Goal: Task Accomplishment & Management: Manage account settings

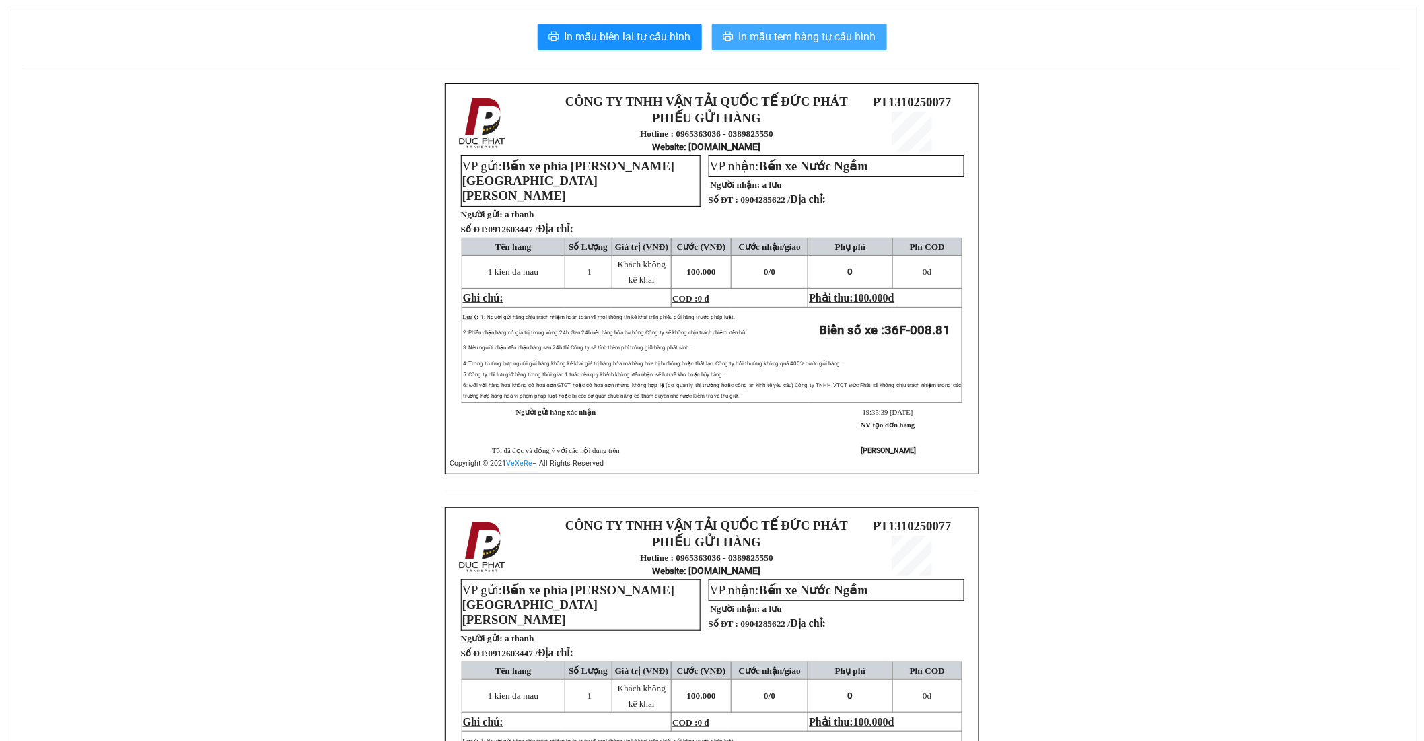
click at [809, 44] on span "In mẫu tem hàng tự cấu hình" at bounding box center [807, 36] width 137 height 17
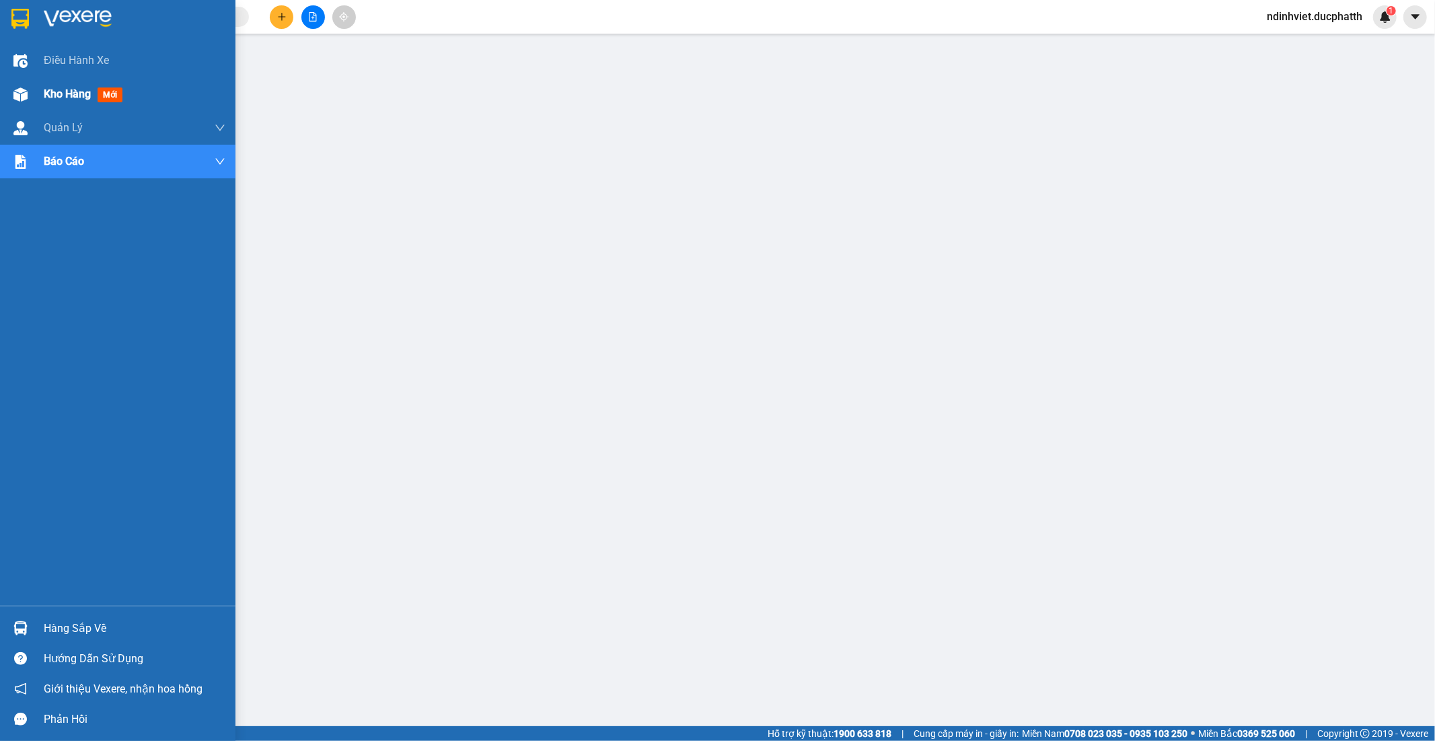
click at [75, 96] on span "Kho hàng" at bounding box center [67, 93] width 47 height 13
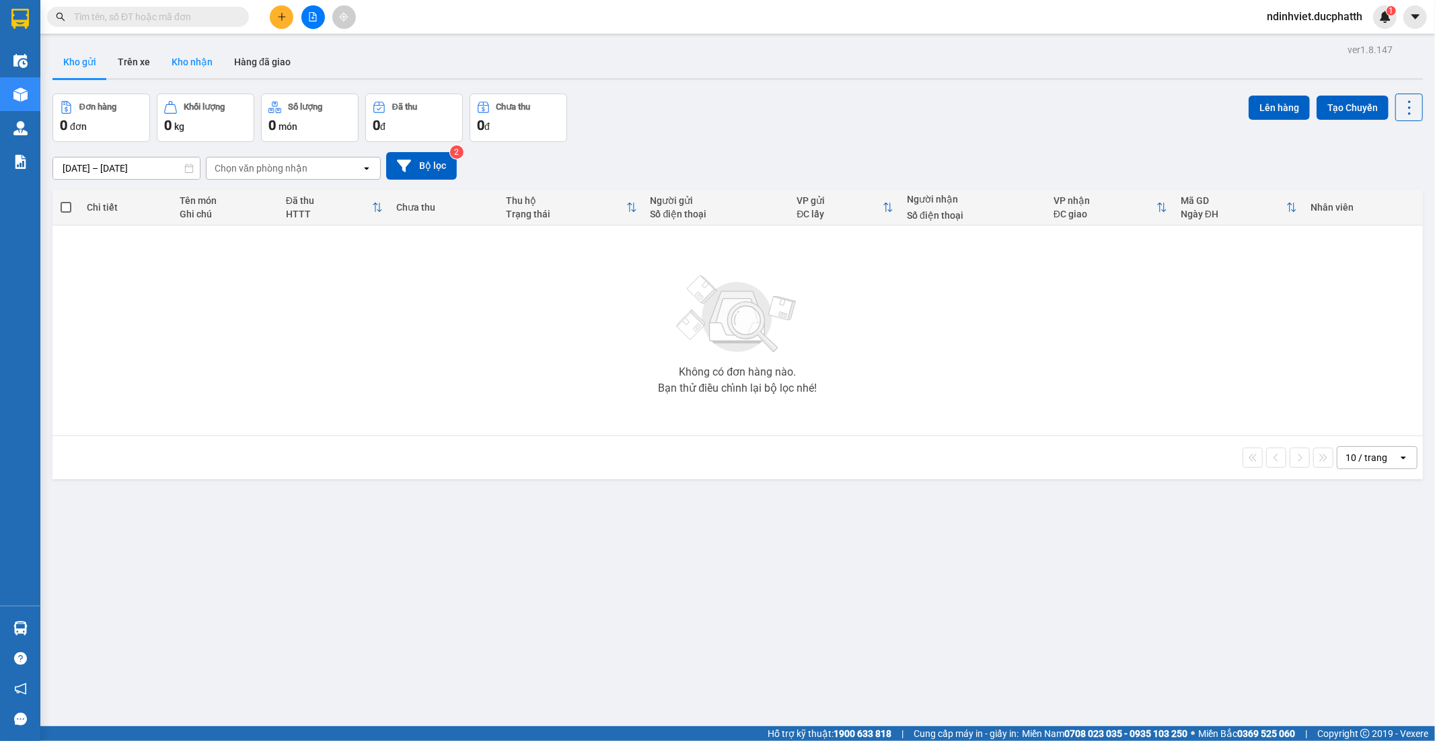
click at [187, 68] on button "Kho nhận" at bounding box center [192, 62] width 63 height 32
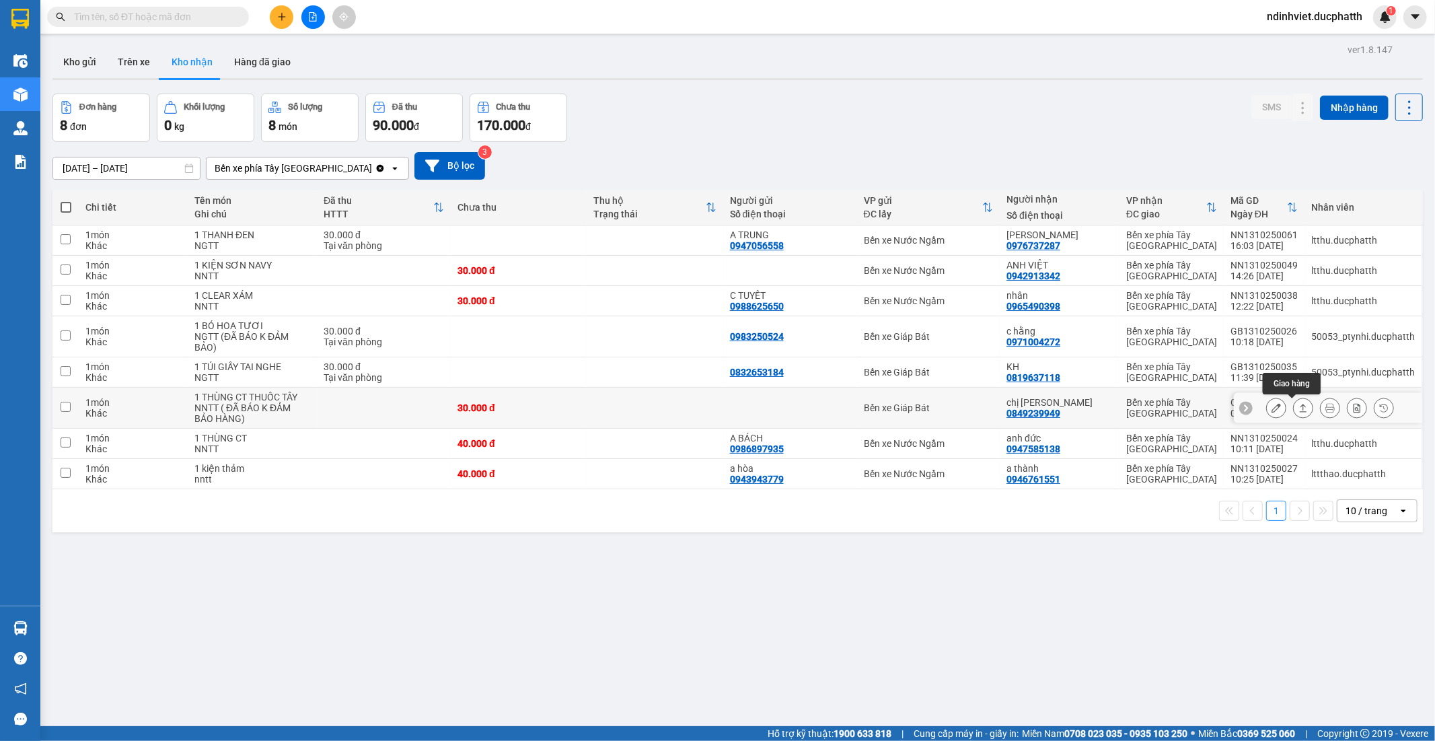
click at [1299, 413] on icon at bounding box center [1303, 407] width 9 height 9
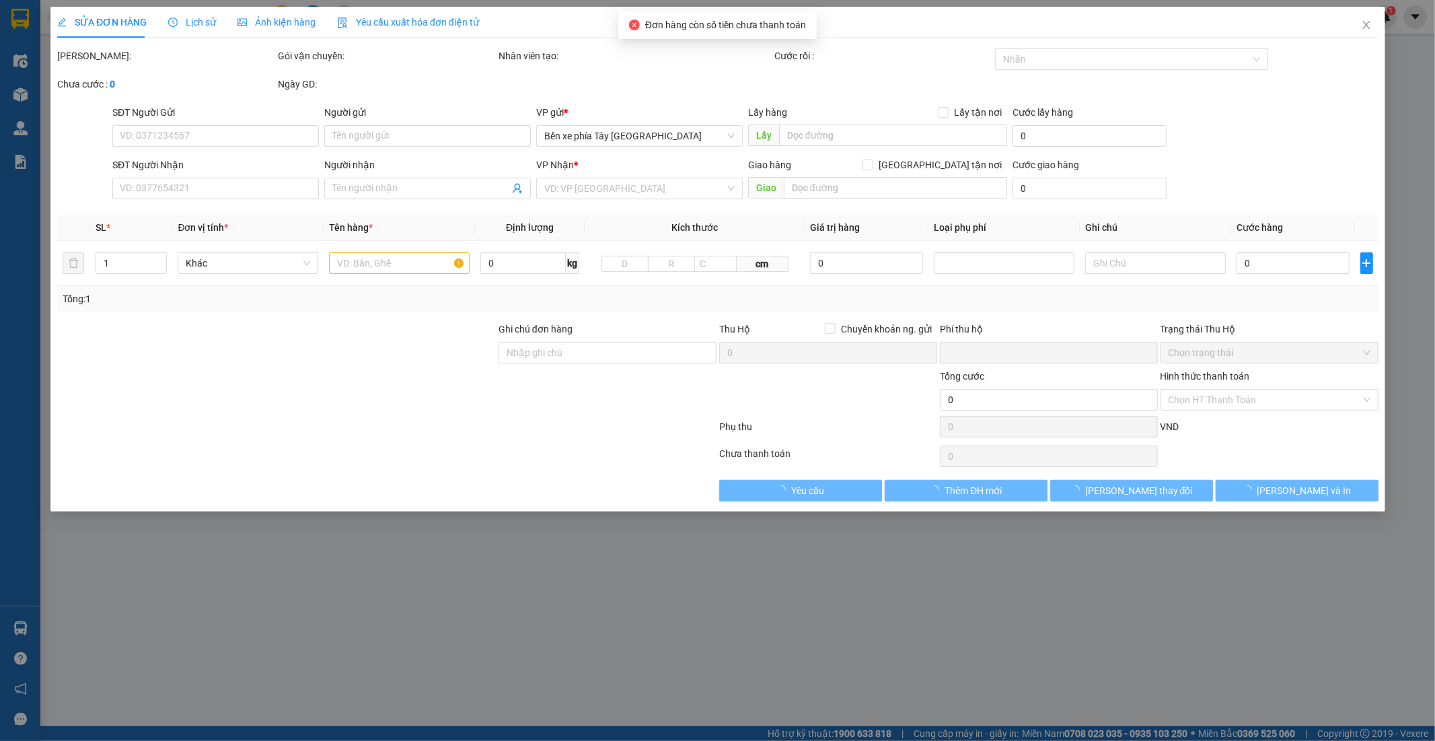
type input "0849239949"
type input "chị [PERSON_NAME]"
type input "0"
type input "30.000"
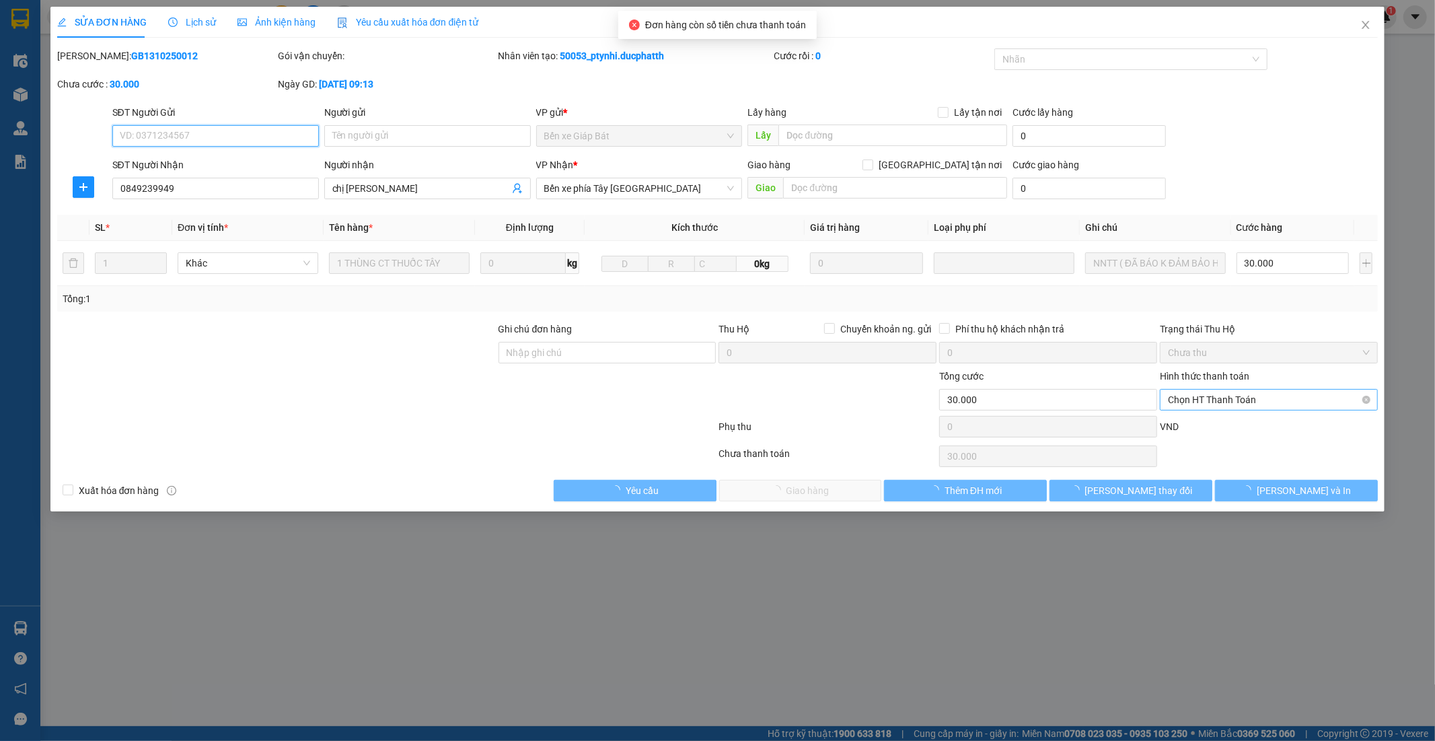
click at [1261, 404] on span "Chọn HT Thanh Toán" at bounding box center [1269, 400] width 202 height 20
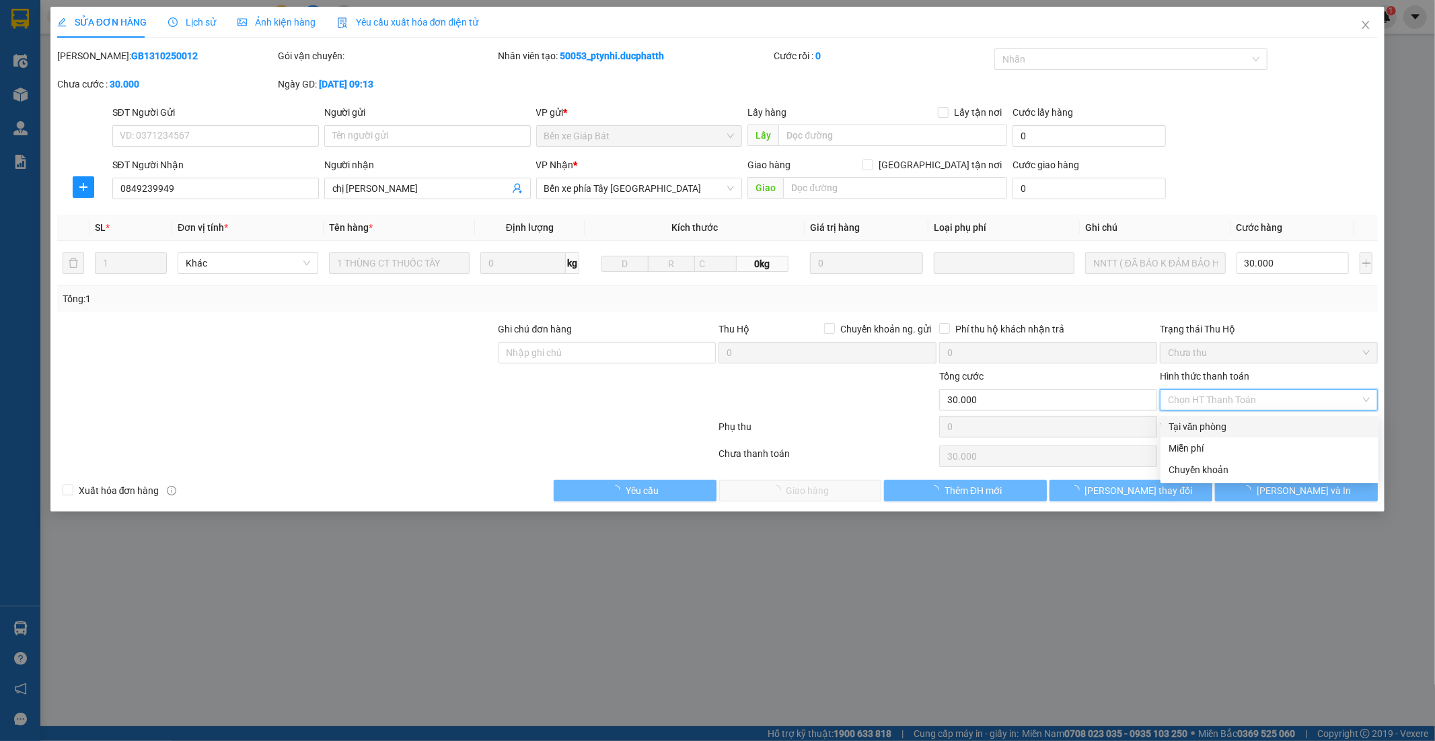
click at [1211, 431] on div "Tại văn phòng" at bounding box center [1270, 426] width 202 height 15
type input "0"
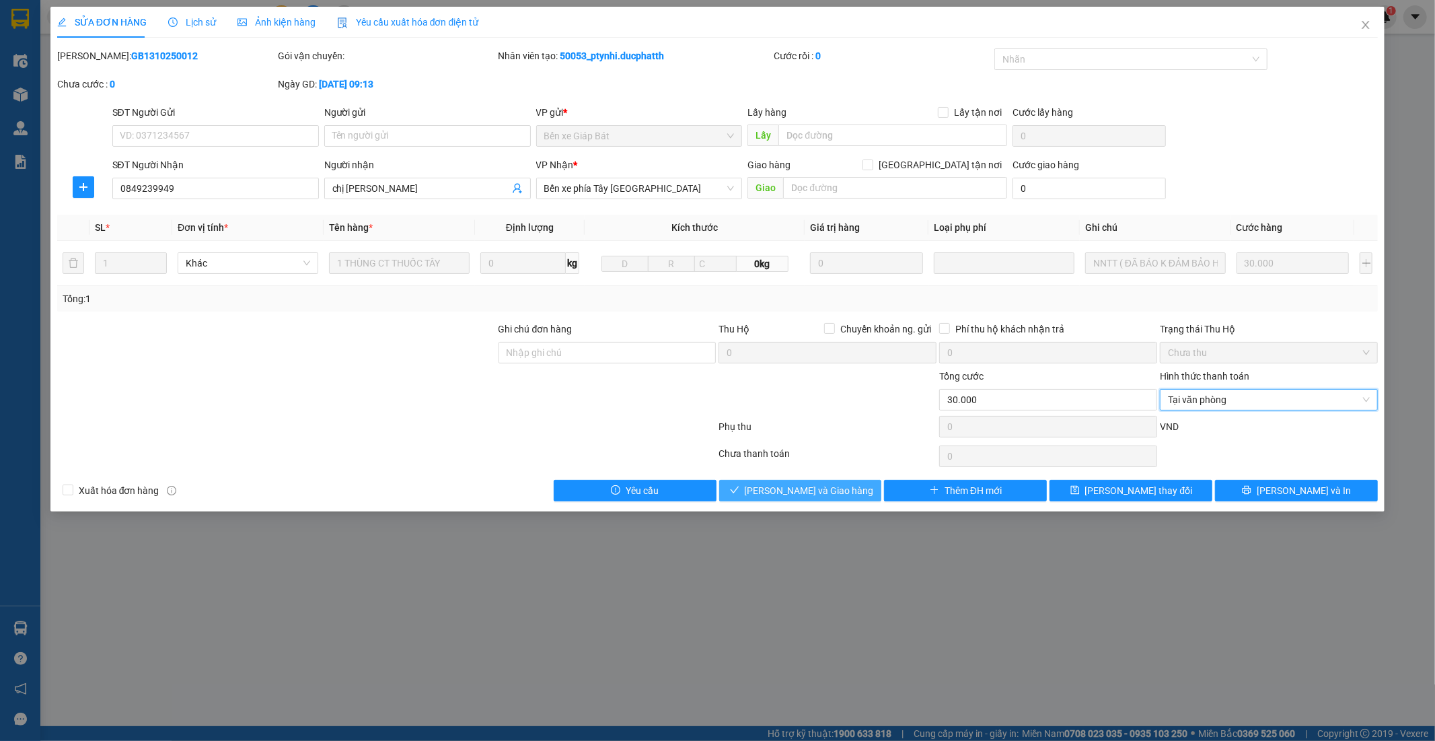
click at [802, 493] on span "[PERSON_NAME] và Giao hàng" at bounding box center [809, 490] width 129 height 15
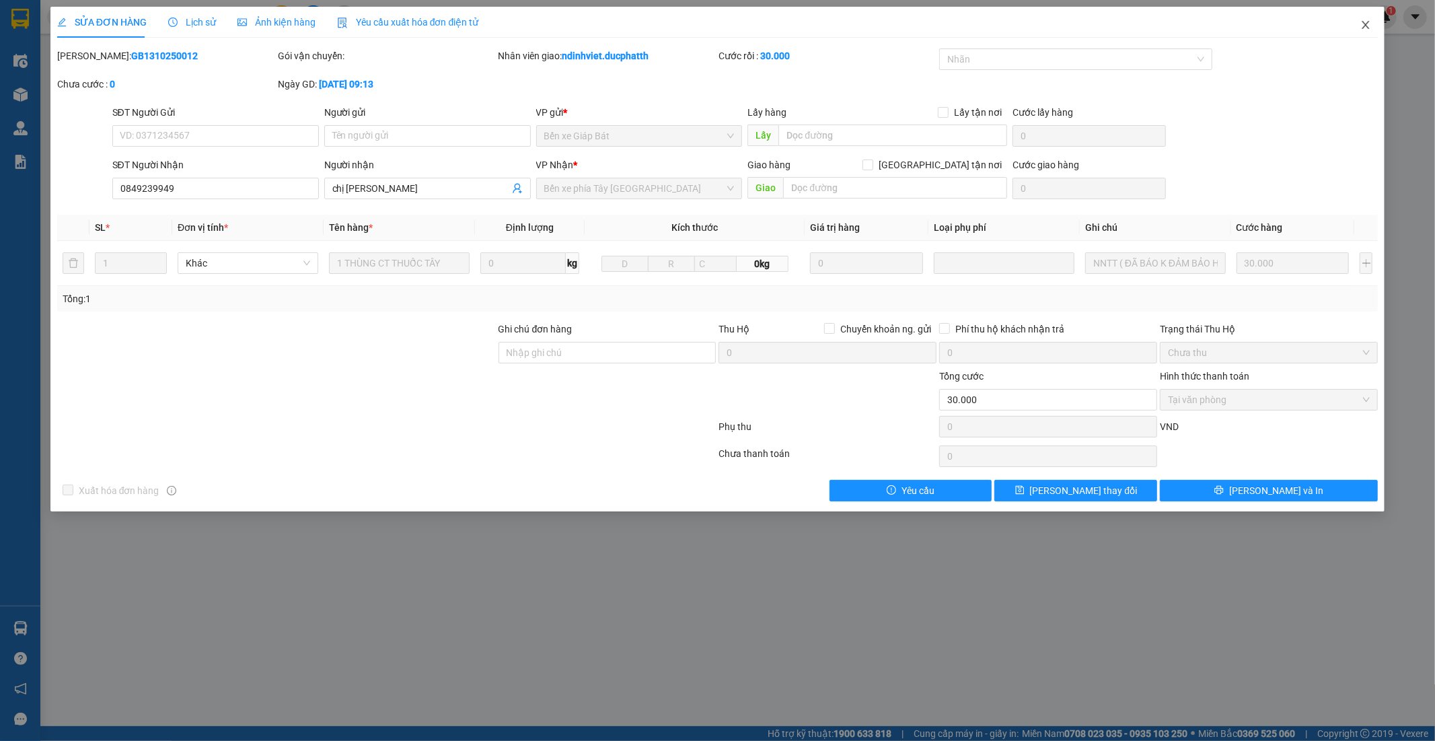
click at [1360, 27] on span "Close" at bounding box center [1366, 26] width 38 height 38
